Goal: Download file/media

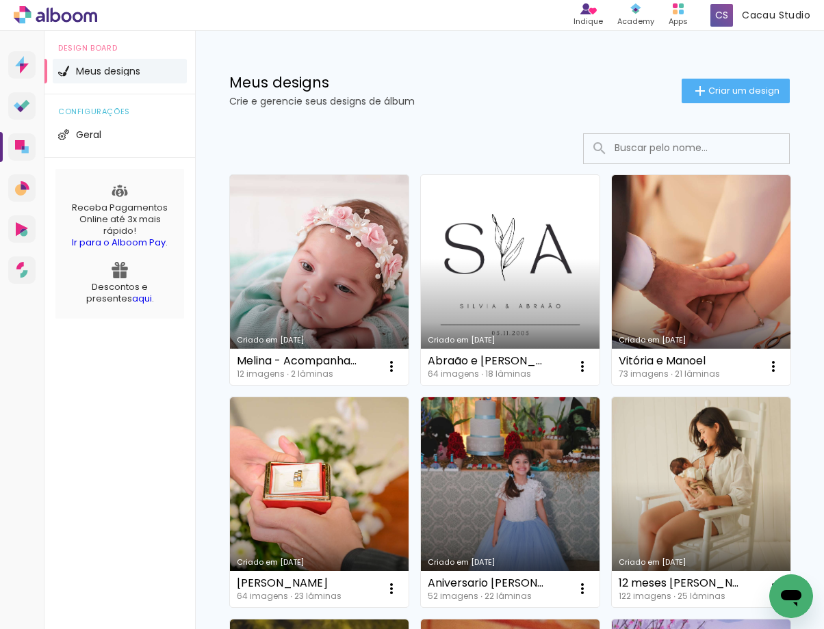
click at [481, 242] on link "Criado em [DATE]" at bounding box center [510, 280] width 179 height 210
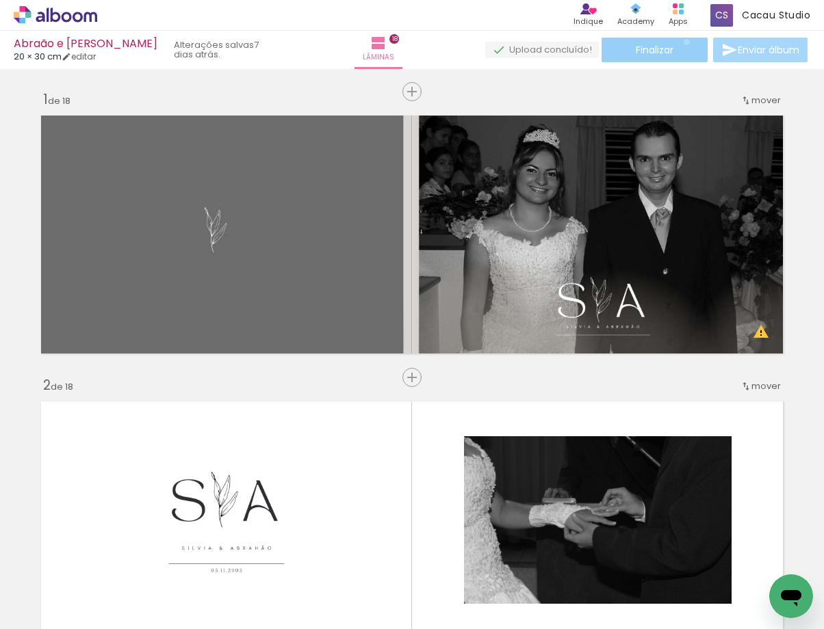
click at [681, 42] on paper-button "Finalizar" at bounding box center [654, 50] width 106 height 25
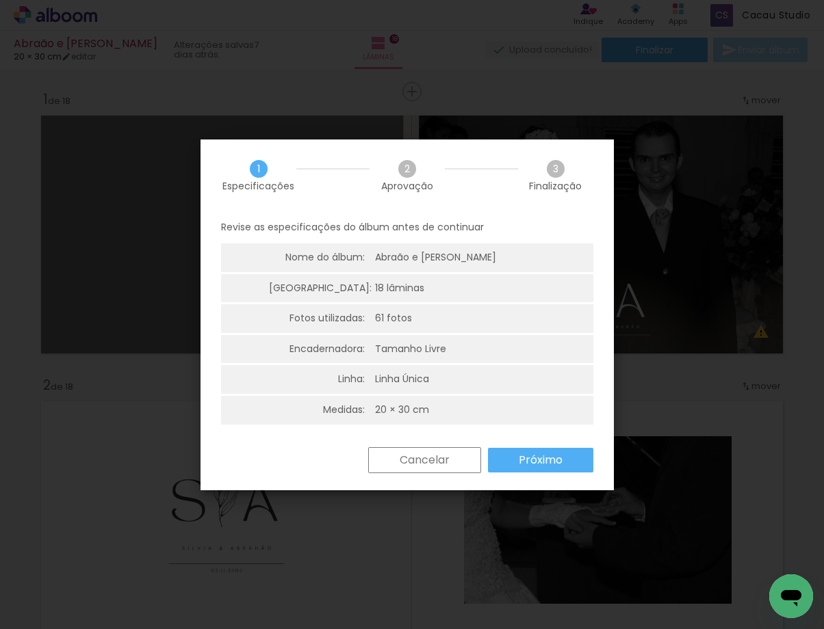
click at [0, 0] on slot "Próximo" at bounding box center [0, 0] width 0 height 0
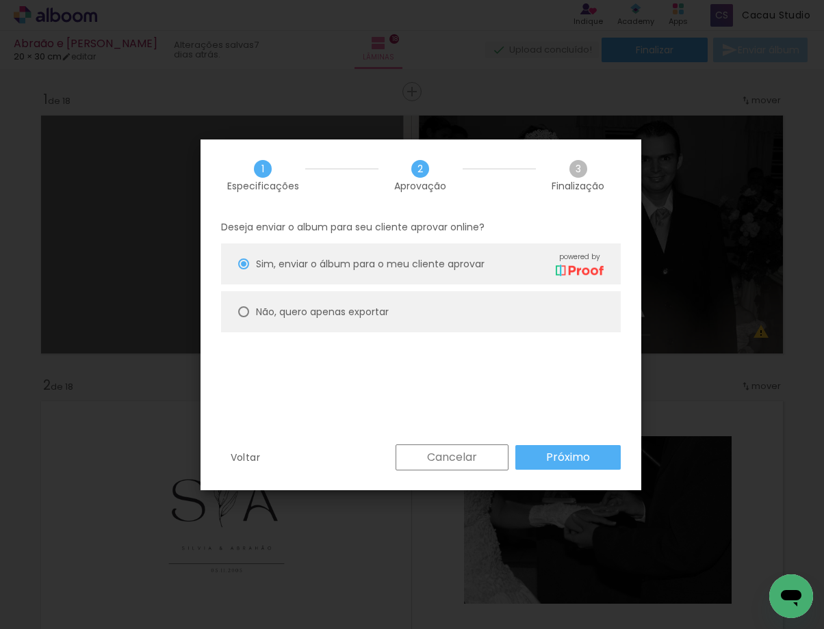
click at [272, 321] on paper-radio-button "Não, quero apenas exportar" at bounding box center [421, 311] width 400 height 41
type paper-radio-button "on"
click at [541, 462] on paper-button "Próximo" at bounding box center [567, 457] width 105 height 25
type input "Alta, 300 DPI"
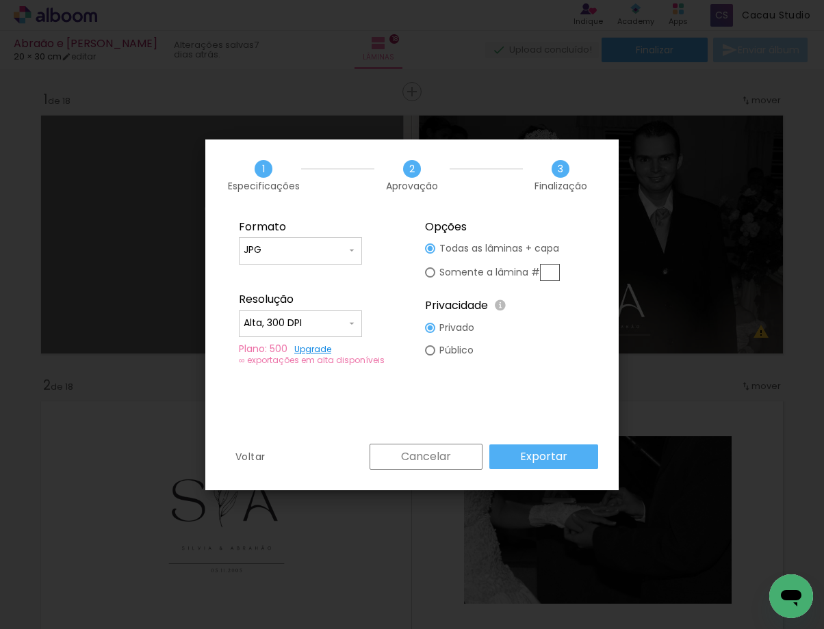
click at [0, 0] on input "Alta, 300 DPI" at bounding box center [0, 0] width 0 height 0
click at [0, 0] on paper-item "Alta, 300 DPI" at bounding box center [0, 0] width 0 height 0
click at [0, 0] on input "Alta, 300 DPI" at bounding box center [0, 0] width 0 height 0
click at [0, 0] on slot "Alta, 300 DPI" at bounding box center [0, 0] width 0 height 0
click at [0, 0] on slot "Exportar" at bounding box center [0, 0] width 0 height 0
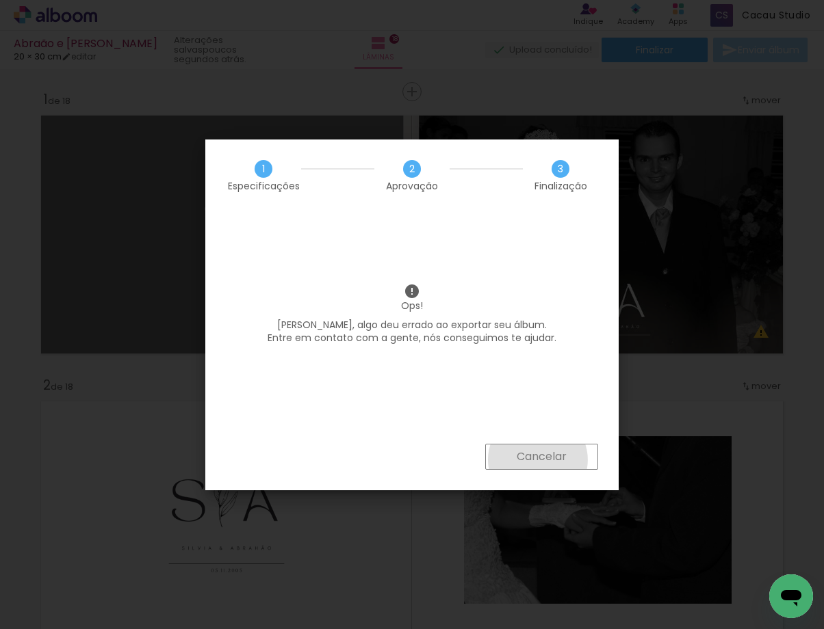
click at [0, 0] on slot "Cancelar" at bounding box center [0, 0] width 0 height 0
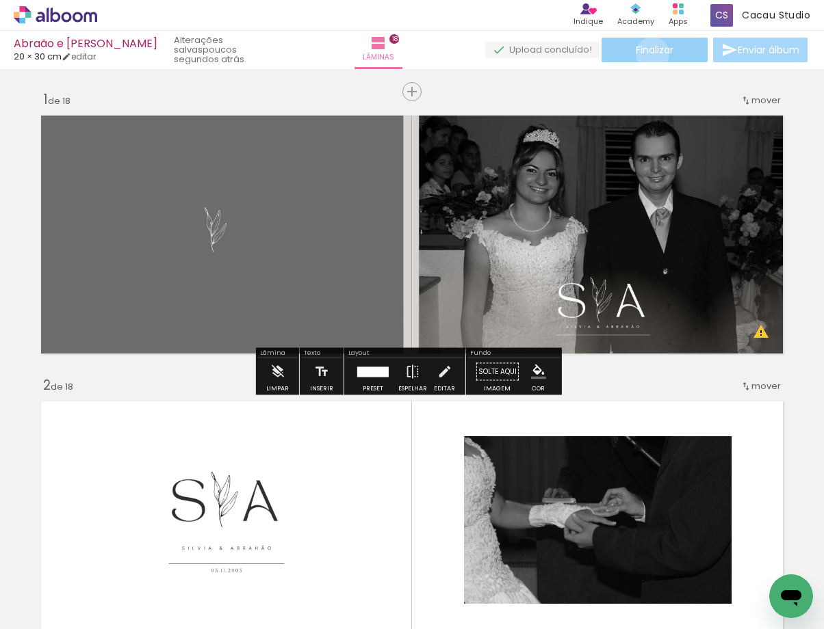
click at [647, 53] on span "Finalizar" at bounding box center [655, 50] width 38 height 10
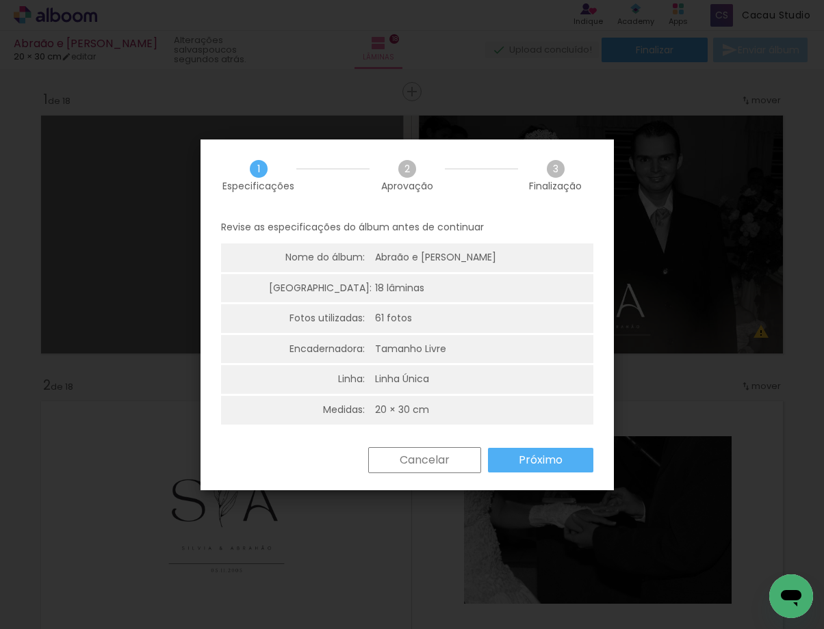
click at [532, 473] on div "Cancelar Próximo" at bounding box center [477, 460] width 232 height 26
click at [0, 0] on slot "Próximo" at bounding box center [0, 0] width 0 height 0
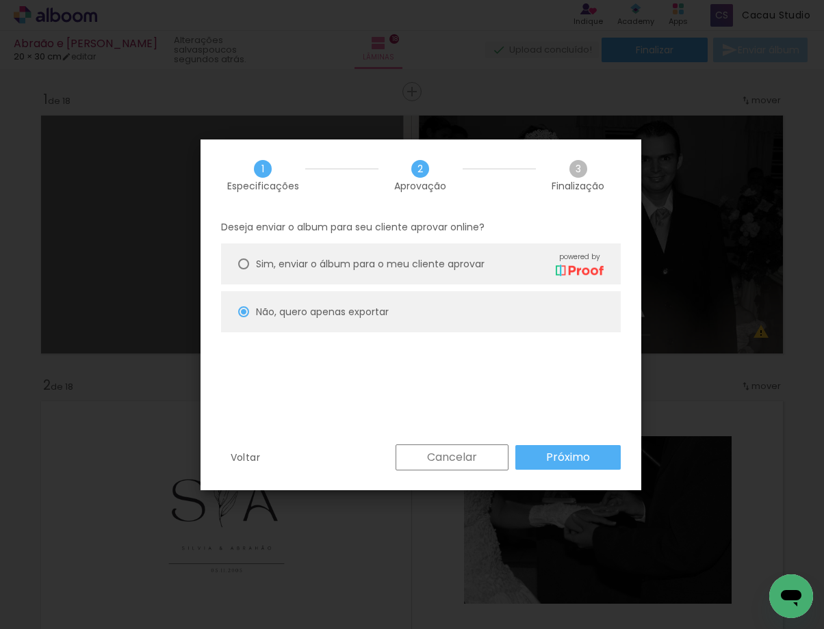
click at [0, 0] on slot "Próximo" at bounding box center [0, 0] width 0 height 0
type input "Alta, 300 DPI"
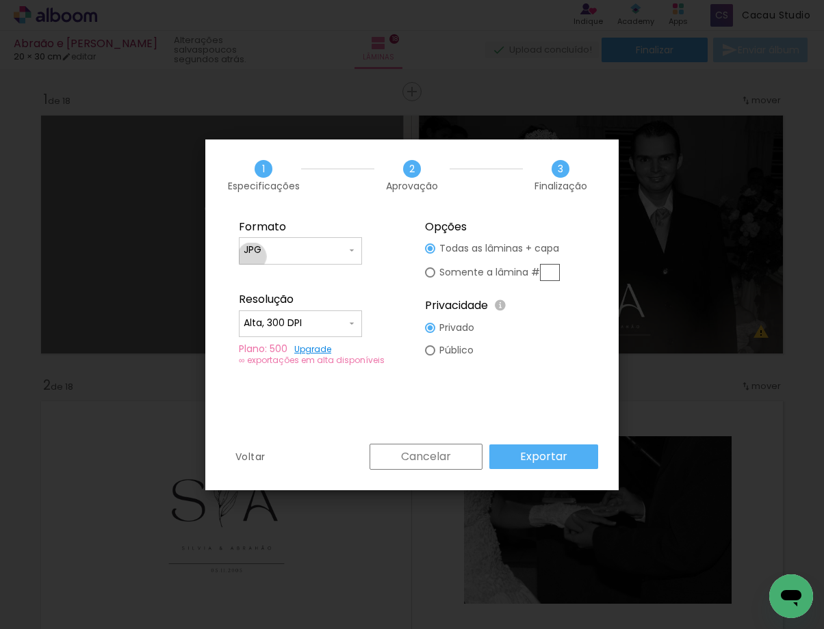
click at [252, 257] on div at bounding box center [301, 257] width 114 height 1
click at [278, 245] on paper-item "JPG" at bounding box center [300, 248] width 123 height 27
click at [519, 451] on paper-button "Exportar" at bounding box center [543, 457] width 109 height 25
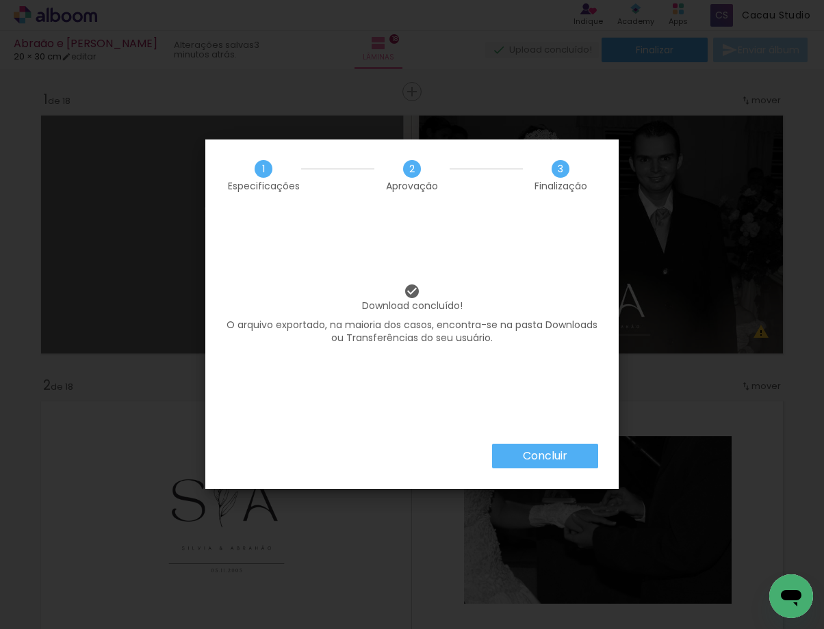
click at [551, 452] on paper-button "Concluir" at bounding box center [545, 456] width 106 height 25
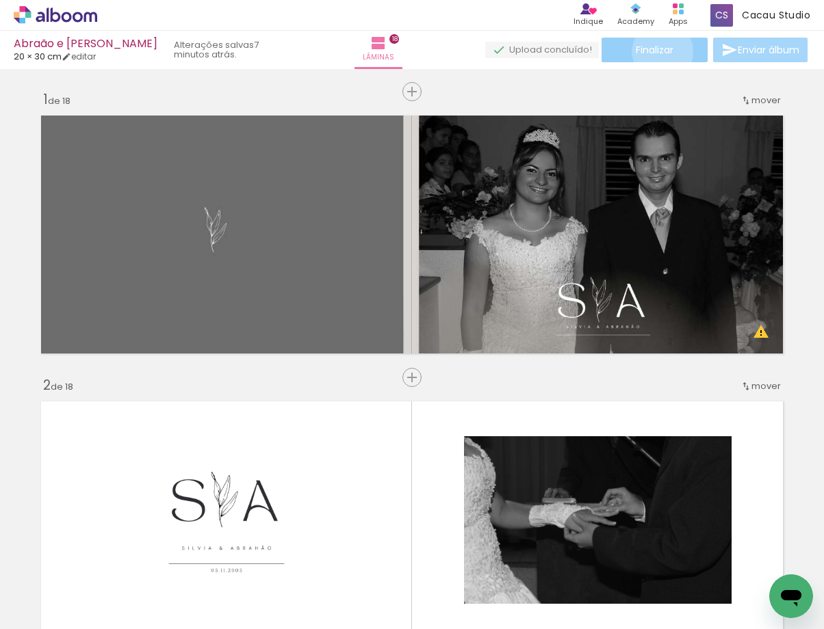
click at [657, 51] on span "Finalizar" at bounding box center [655, 50] width 38 height 10
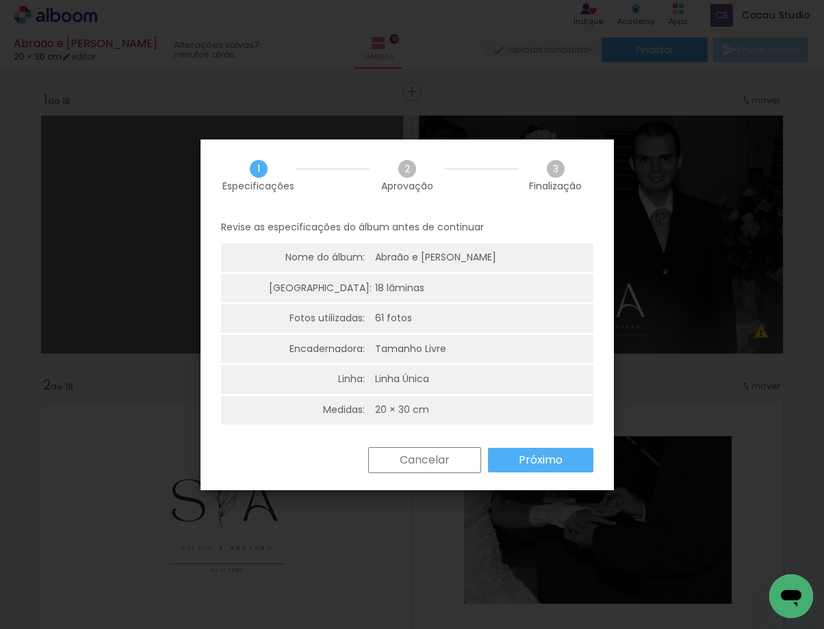
click at [521, 475] on div "Cancelar Próximo" at bounding box center [406, 470] width 413 height 47
click at [521, 470] on paper-button "Próximo" at bounding box center [540, 460] width 105 height 25
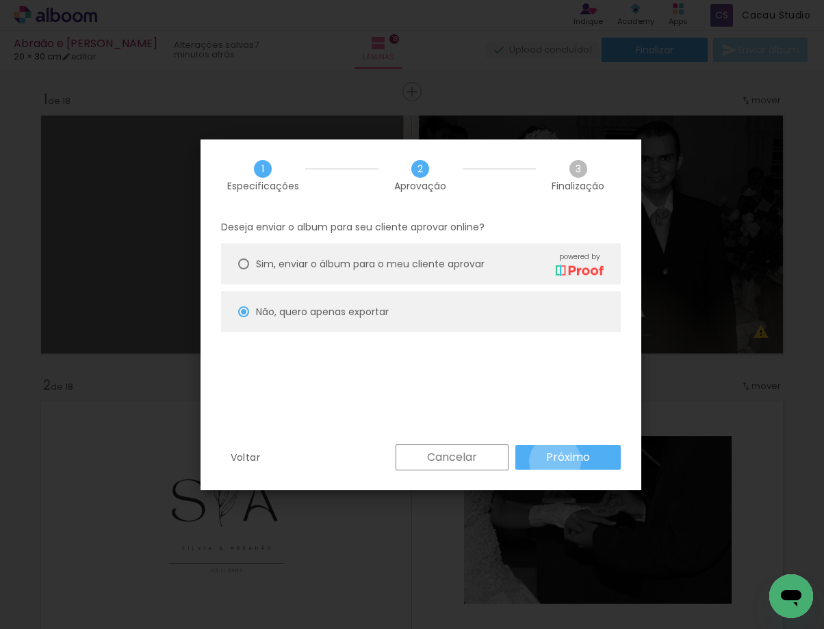
click at [0, 0] on slot "Próximo" at bounding box center [0, 0] width 0 height 0
type input "Alta, 300 DPI"
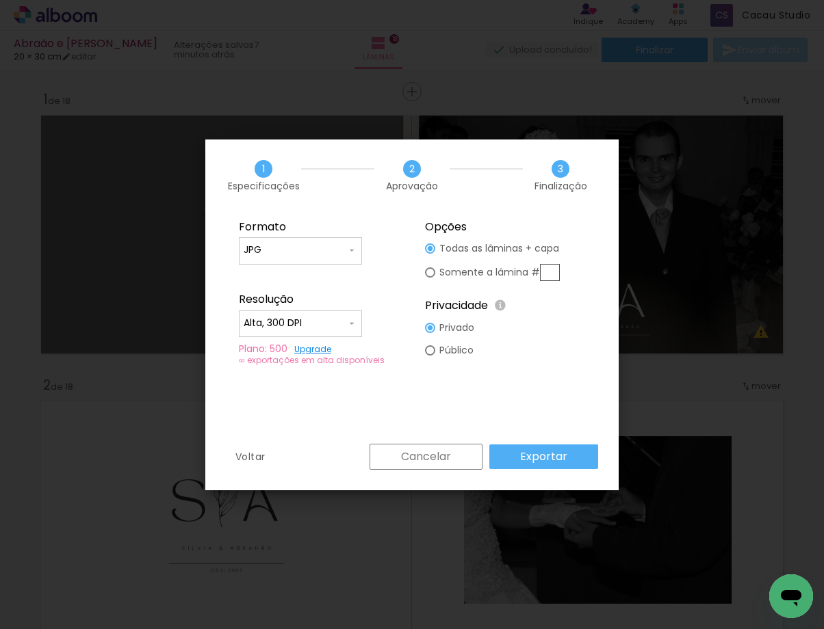
click at [300, 242] on paper-input-container "JPG" at bounding box center [300, 250] width 123 height 27
click at [0, 0] on slot "PDF" at bounding box center [0, 0] width 0 height 0
type input "PDF"
click at [0, 0] on slot "Exportar" at bounding box center [0, 0] width 0 height 0
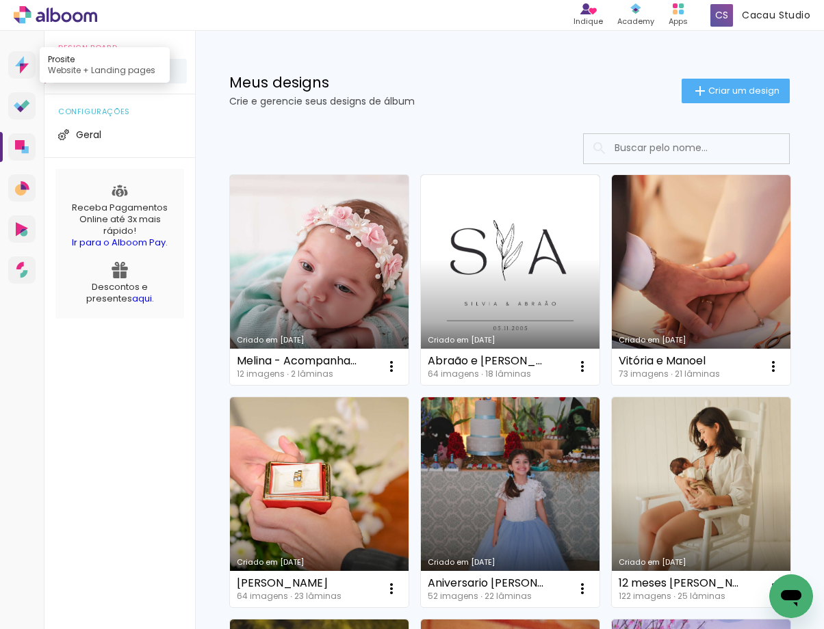
click at [20, 75] on link "Prosite Website + Landing pages" at bounding box center [21, 64] width 27 height 27
